Goal: Task Accomplishment & Management: Manage account settings

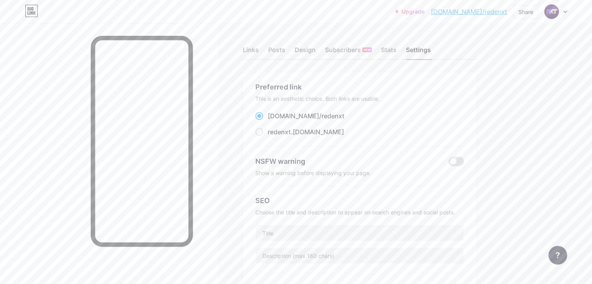
click at [566, 12] on div "Upgrade [DOMAIN_NAME]/redenx... [DOMAIN_NAME]/redenxt Share Switch accounts Red…" at bounding box center [296, 12] width 592 height 14
click at [563, 11] on icon at bounding box center [565, 12] width 4 height 3
click at [259, 56] on div "Links" at bounding box center [251, 52] width 16 height 14
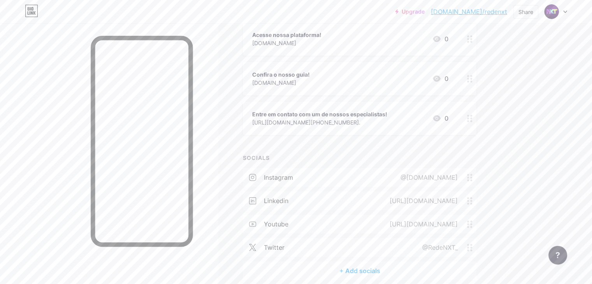
scroll to position [117, 0]
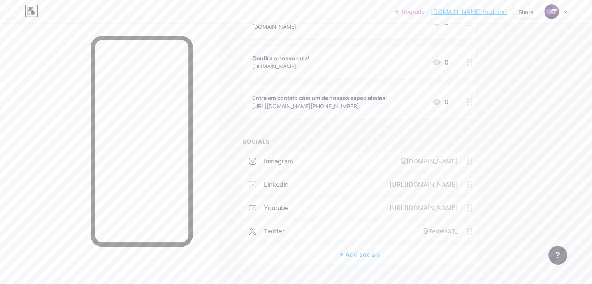
click at [218, 78] on div at bounding box center [109, 165] width 218 height 284
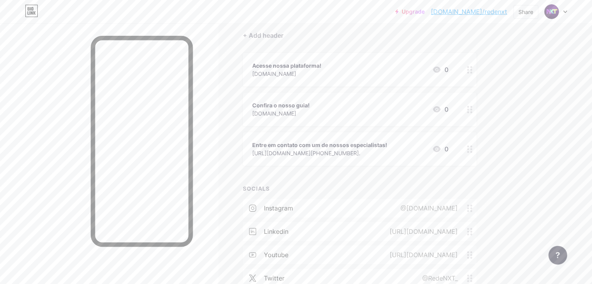
scroll to position [0, 0]
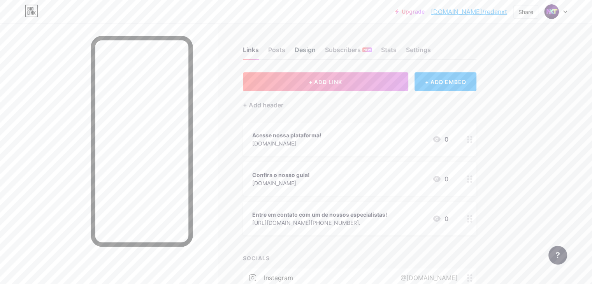
click at [315, 50] on div "Design" at bounding box center [304, 52] width 21 height 14
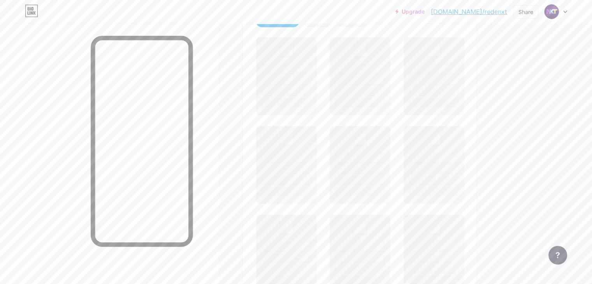
scroll to position [195, 0]
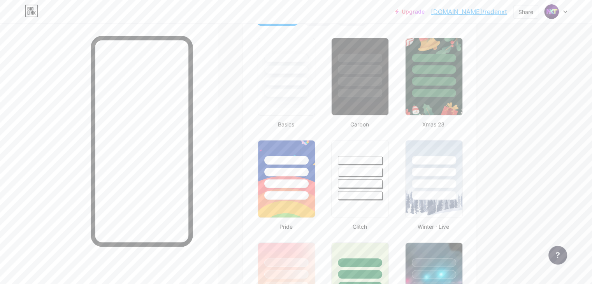
type input "#47105c"
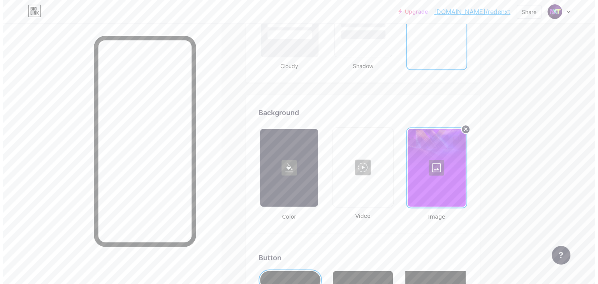
scroll to position [973, 0]
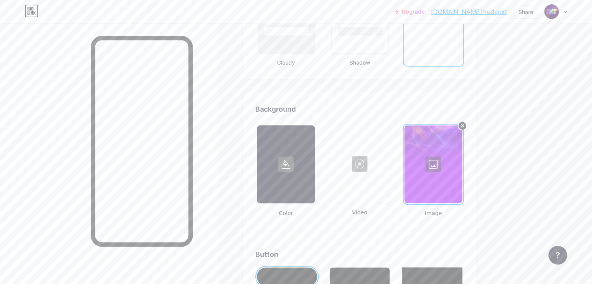
click at [389, 169] on div at bounding box center [359, 164] width 59 height 78
type input "#ffffff"
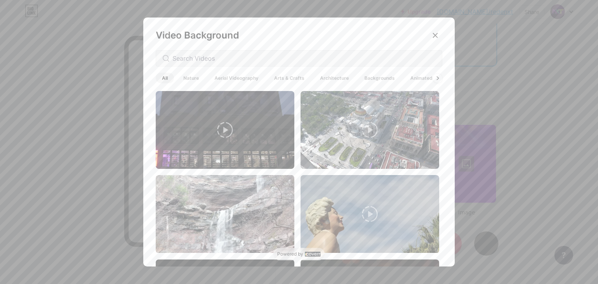
click at [558, 116] on div at bounding box center [299, 142] width 598 height 284
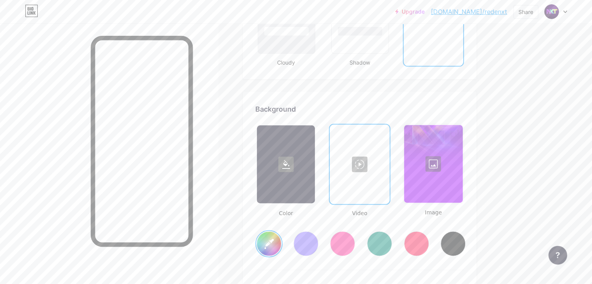
click at [385, 171] on div at bounding box center [359, 164] width 58 height 78
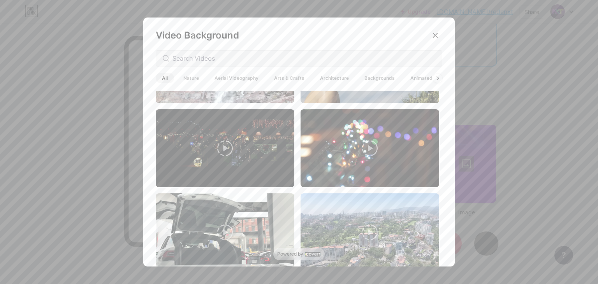
scroll to position [156, 0]
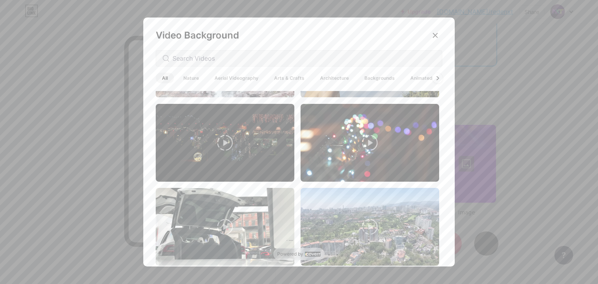
click at [432, 80] on div at bounding box center [437, 78] width 10 height 10
click at [160, 80] on span "All" at bounding box center [165, 78] width 18 height 11
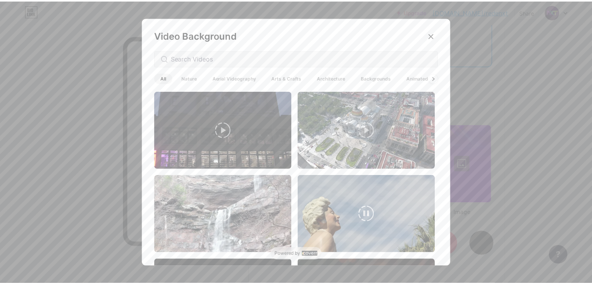
scroll to position [195, 0]
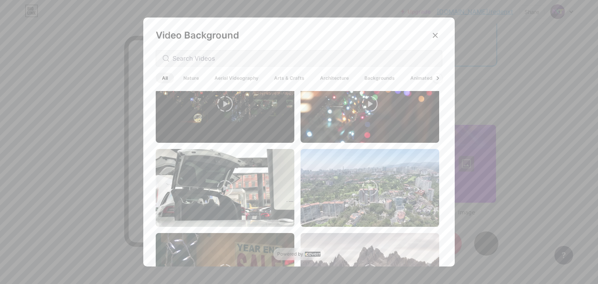
click at [522, 144] on div at bounding box center [299, 142] width 598 height 284
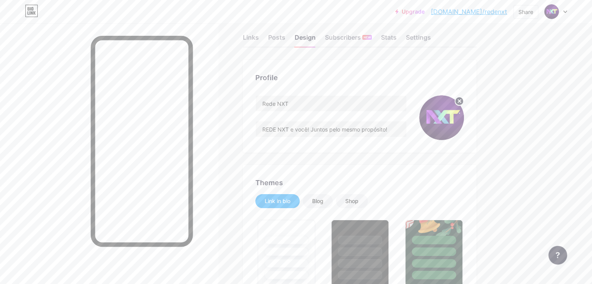
scroll to position [0, 0]
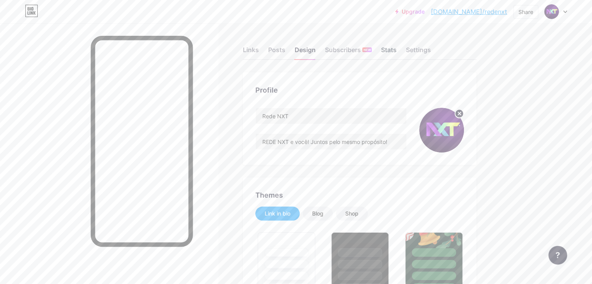
click at [396, 51] on div "Stats" at bounding box center [389, 52] width 16 height 14
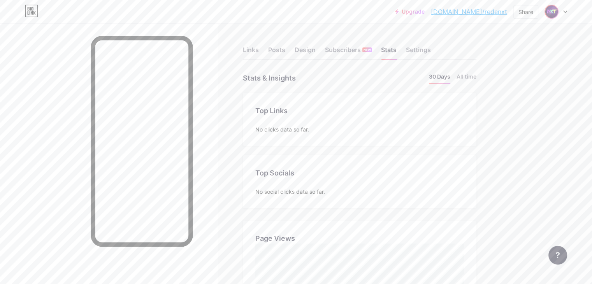
click at [548, 15] on img at bounding box center [551, 11] width 12 height 12
